Goal: Task Accomplishment & Management: Manage account settings

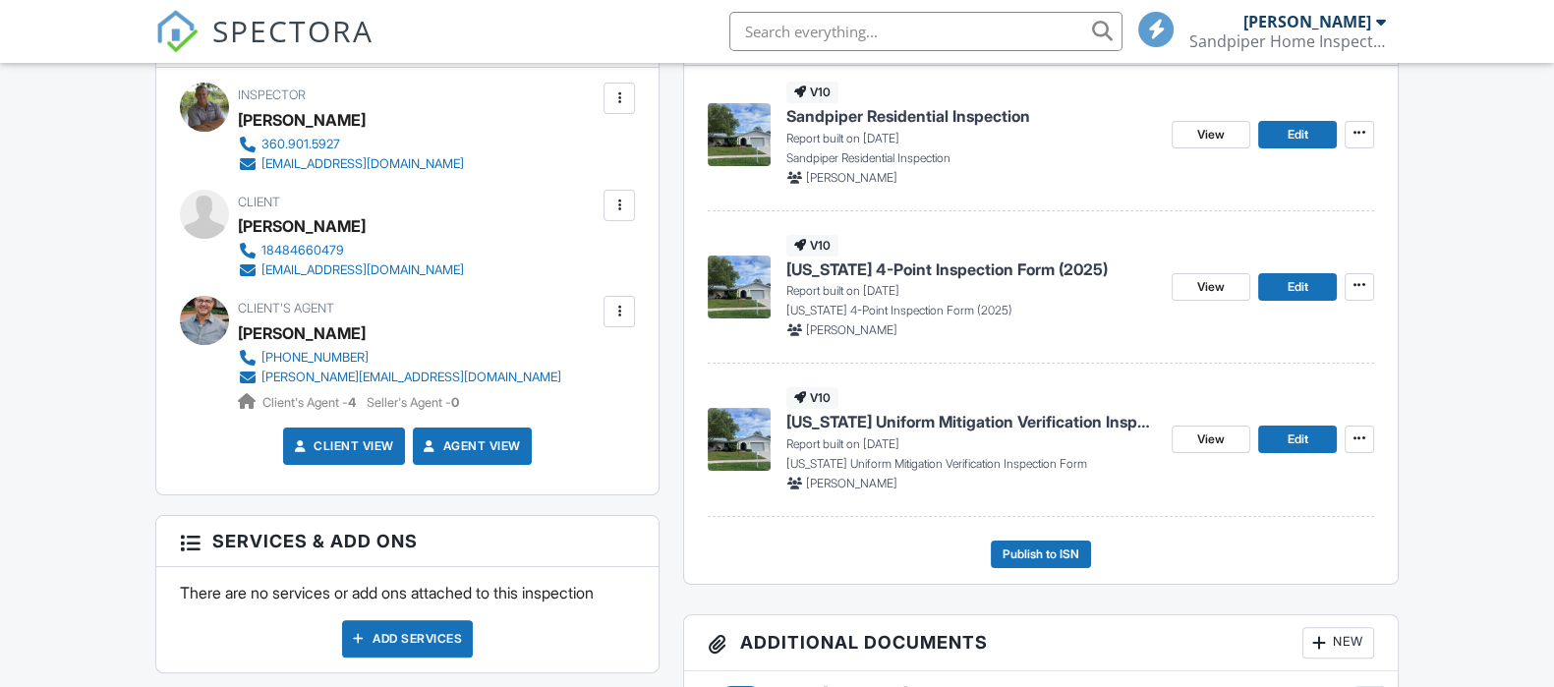
scroll to position [562, 0]
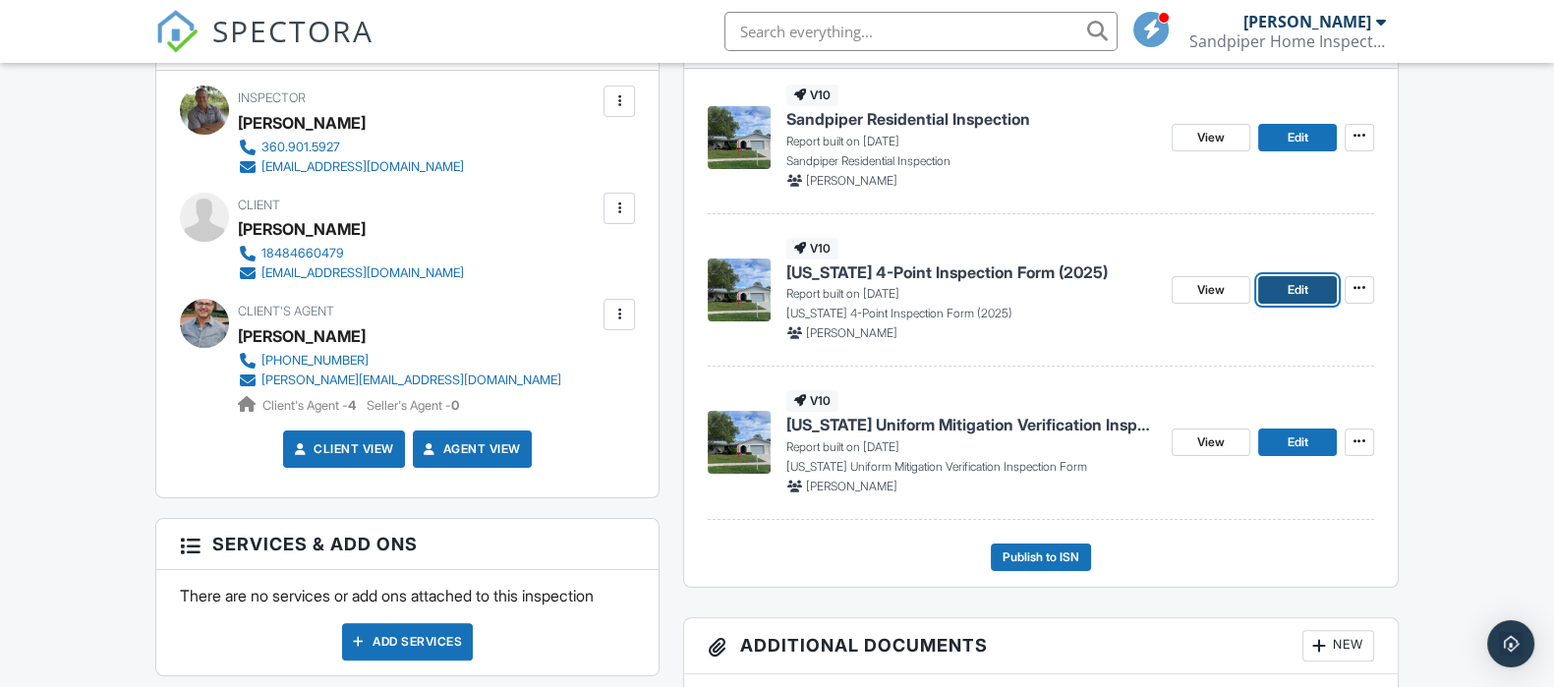
click at [1292, 280] on span "Edit" at bounding box center [1297, 290] width 21 height 20
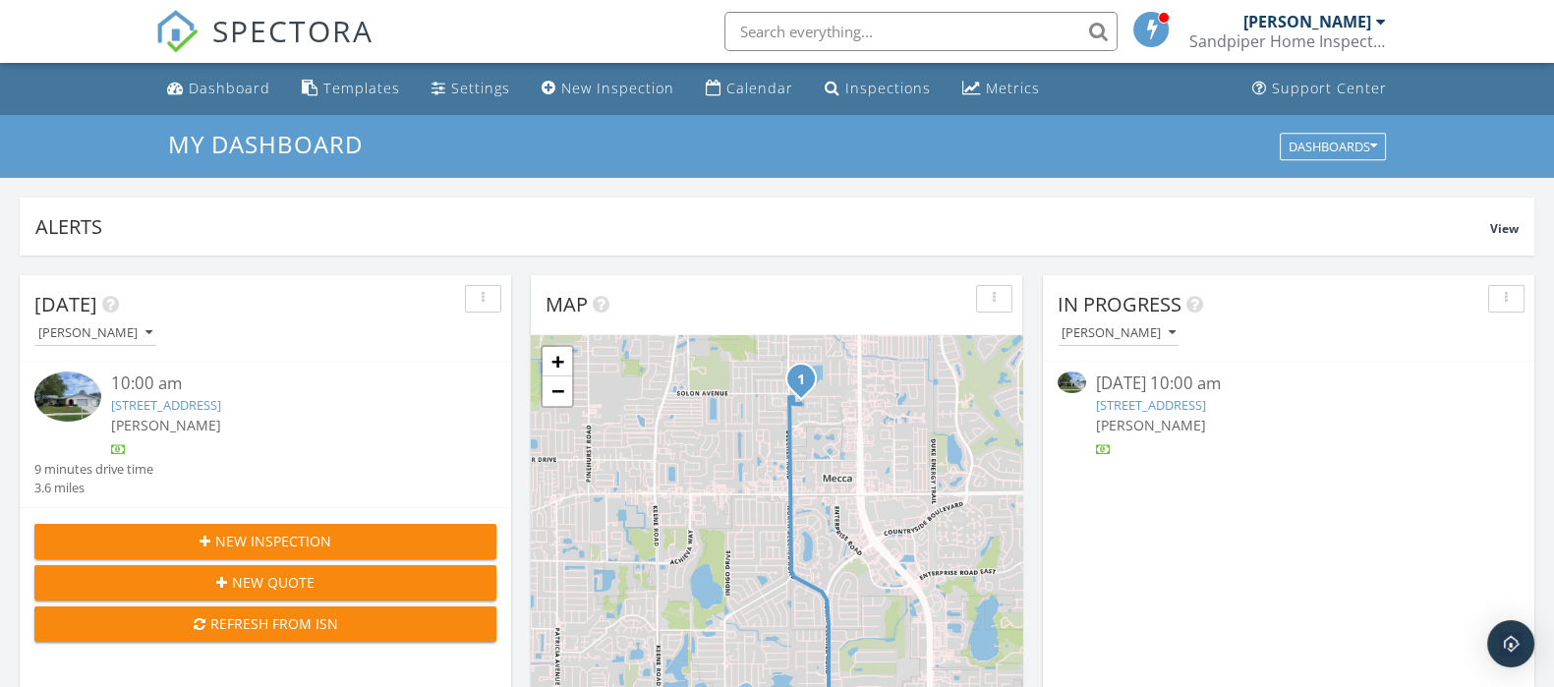
click at [1206, 407] on link "2240 Colonial Dr, Dunedin, FL 34698" at bounding box center [1151, 405] width 110 height 18
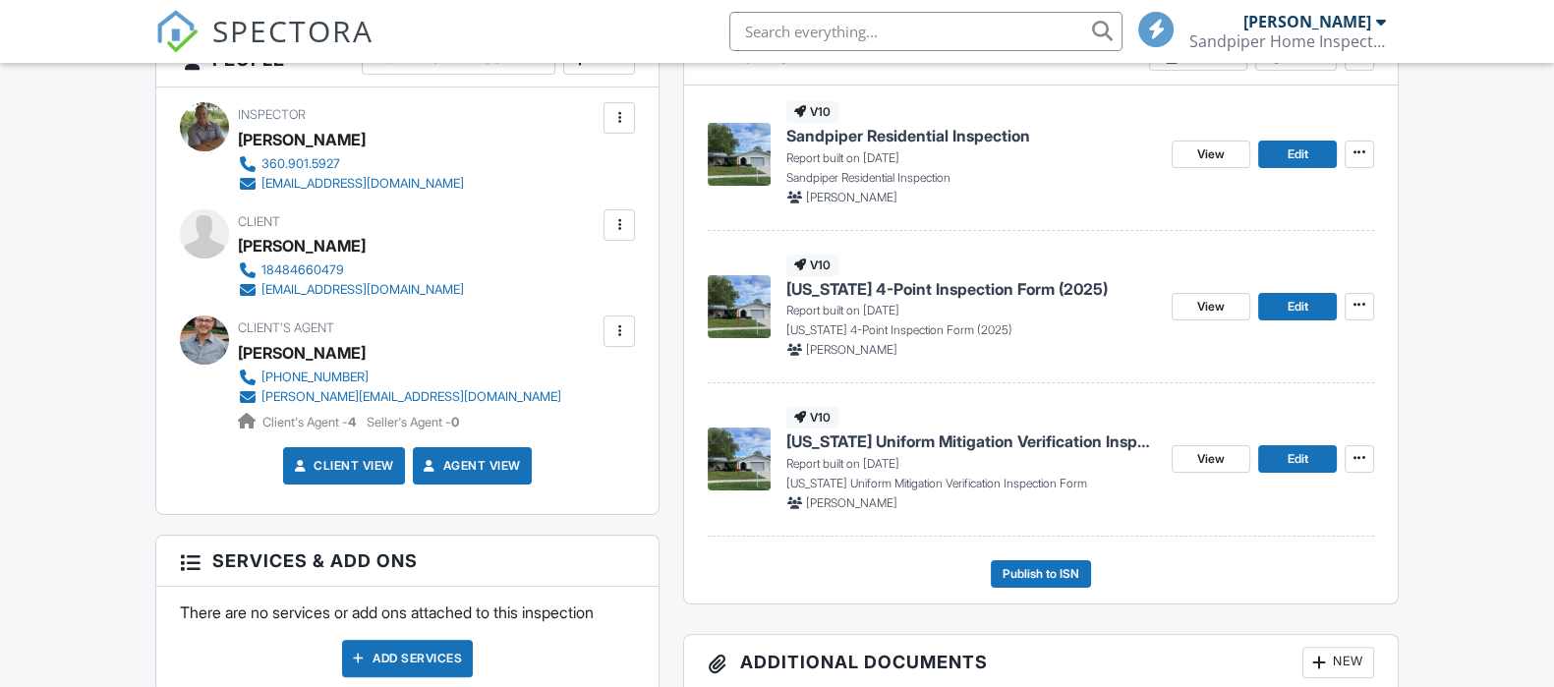
scroll to position [546, 0]
click at [1295, 452] on span "Edit" at bounding box center [1297, 459] width 21 height 20
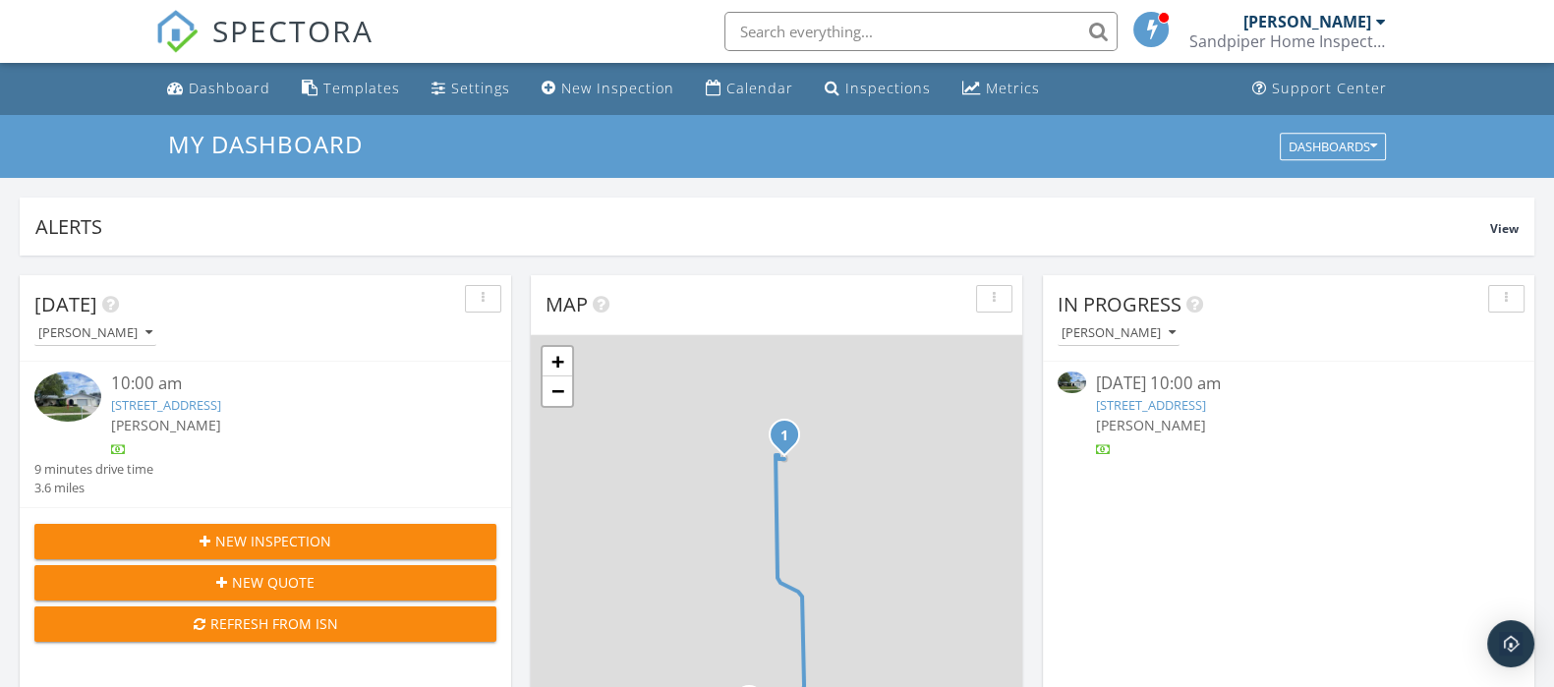
scroll to position [1827, 1591]
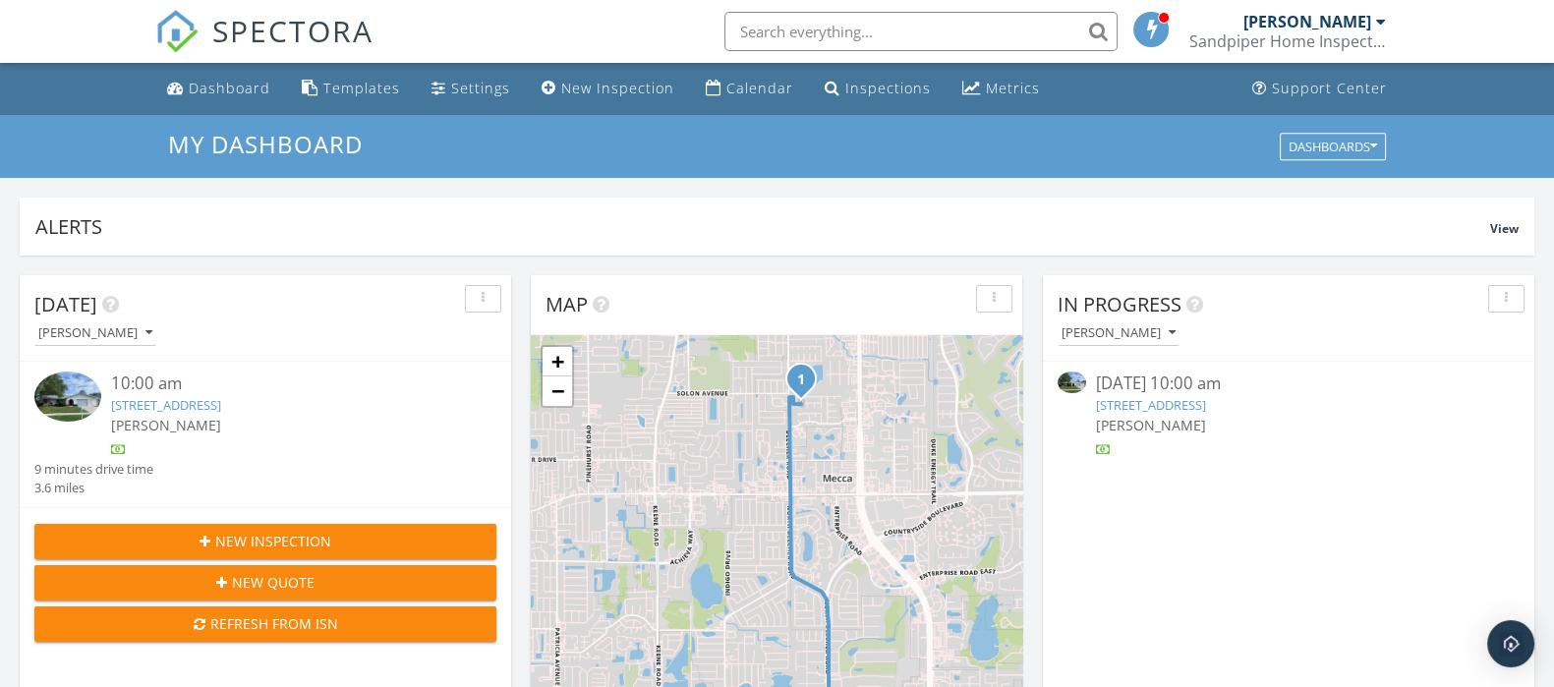
click at [1206, 398] on link "2240 Colonial Dr, Dunedin, FL 34698" at bounding box center [1151, 405] width 110 height 18
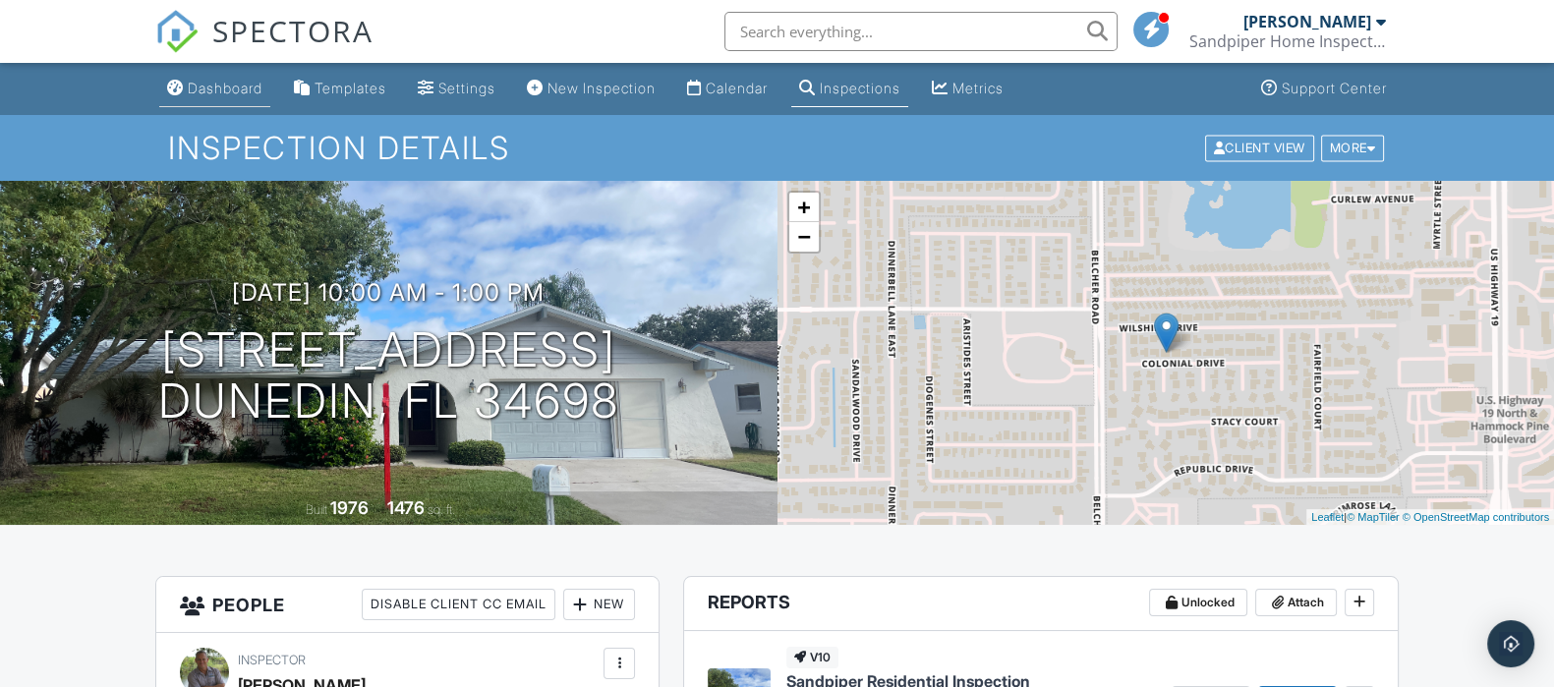
click at [237, 84] on div "Dashboard" at bounding box center [225, 88] width 75 height 17
